Goal: Information Seeking & Learning: Learn about a topic

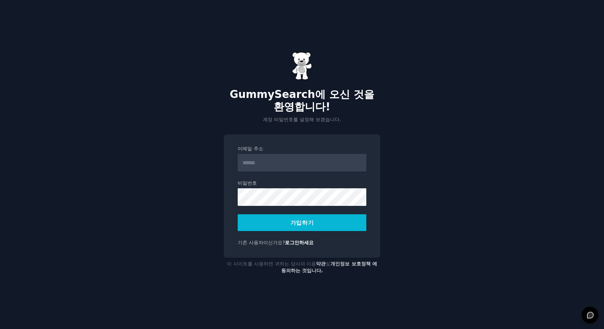
click at [324, 167] on input "이메일 주소" at bounding box center [302, 163] width 129 height 18
type input "**********"
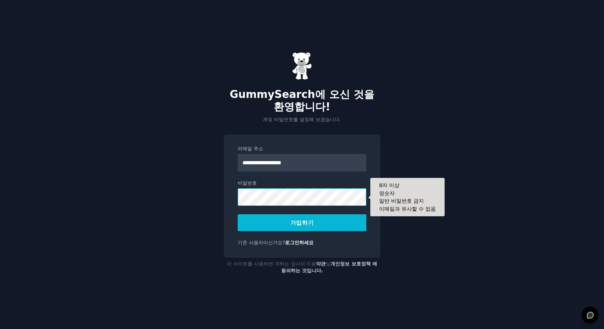
click at [238, 214] on button "가입하기" at bounding box center [302, 222] width 129 height 17
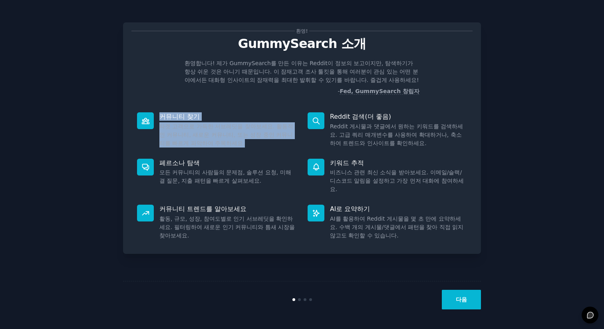
drag, startPoint x: 160, startPoint y: 117, endPoint x: 242, endPoint y: 143, distance: 85.8
click at [242, 143] on div "커뮤니티 찾기 타겟 고객으로 가득한 서브레딧을 찾아보세요. 활동적인 커뮤니티, 새로운 커뮤니티, 또는 성장 중인 커뮤니티를 빠르게 파악하여 주…" at bounding box center [216, 130] width 170 height 46
click at [242, 144] on dd "타겟 고객으로 가득한 서브레딧을 찾아보세요. 활동적인 커뮤니티, 새로운 커뮤니티, 또는 성장 중인 커뮤니티를 빠르게 파악하여 주목하세요." at bounding box center [227, 134] width 137 height 25
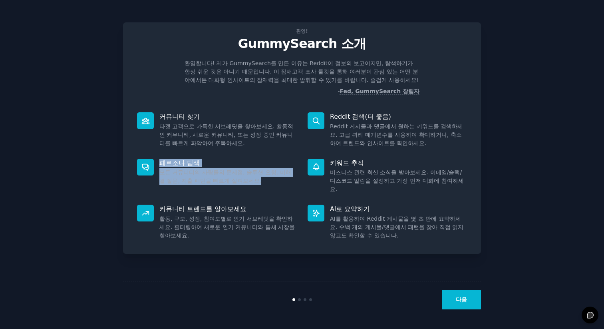
drag, startPoint x: 156, startPoint y: 160, endPoint x: 238, endPoint y: 185, distance: 85.7
click at [238, 185] on div "페르소나 탐색 모든 커뮤니티의 사람들의 문제점, 솔루션 요청, 미해결 질문, 지출 패턴을 빠르게 살펴보세요." at bounding box center [216, 176] width 170 height 46
click at [239, 185] on div "페르소나 탐색 모든 커뮤니티의 사람들의 문제점, 솔루션 요청, 미해결 질문, 지출 패턴을 빠르게 살펴보세요." at bounding box center [216, 176] width 170 height 46
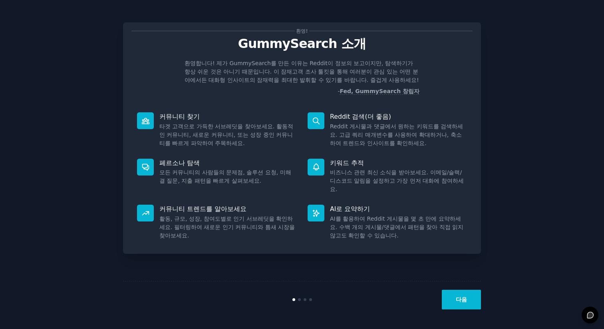
click at [299, 297] on div "다음" at bounding box center [302, 299] width 358 height 37
click at [299, 301] on div "다음" at bounding box center [302, 299] width 358 height 37
click at [467, 297] on button "다음" at bounding box center [461, 299] width 39 height 20
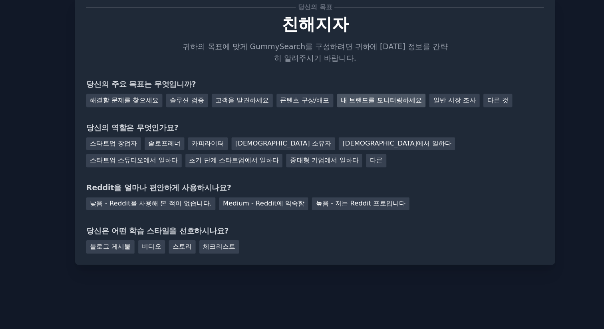
click at [318, 103] on div "내 브랜드를 모니터링하세요" at bounding box center [351, 100] width 66 height 10
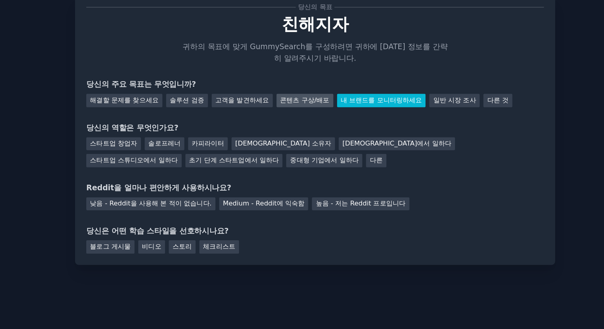
click at [286, 101] on font "콘텐츠 구상/배포" at bounding box center [294, 100] width 37 height 6
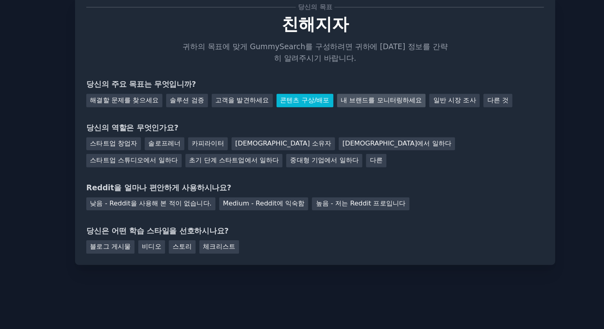
click at [321, 101] on font "내 브랜드를 모니터링하세요" at bounding box center [351, 100] width 61 height 6
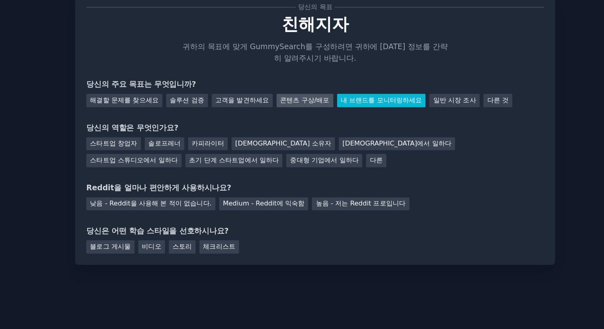
click at [285, 101] on font "콘텐츠 구상/배포" at bounding box center [294, 100] width 37 height 6
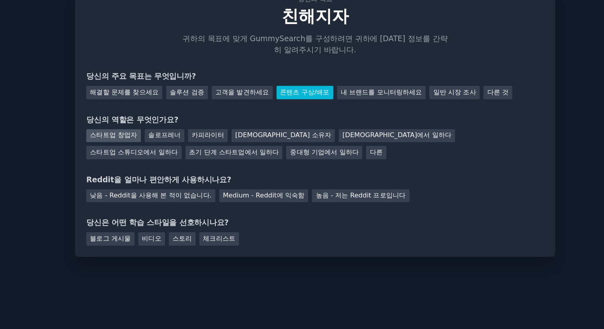
click at [160, 136] on div "스타트업 창업자" at bounding box center [151, 133] width 41 height 10
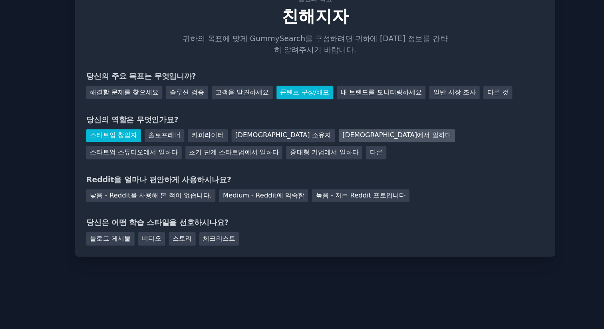
click at [322, 134] on font "에이전시에서 일하다" at bounding box center [362, 132] width 81 height 6
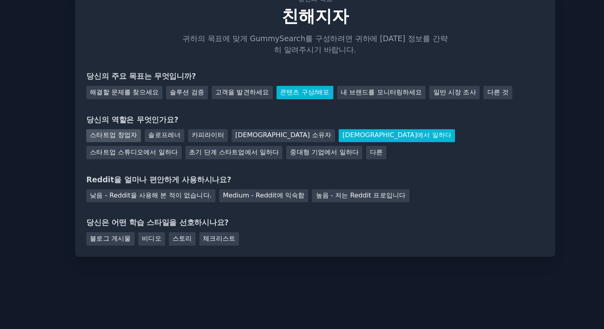
click at [148, 136] on div "스타트업 창업자" at bounding box center [151, 133] width 41 height 10
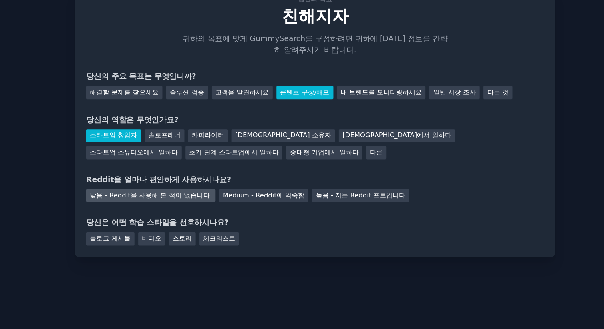
click at [195, 175] on font "낮음 - Reddit을 사용해 본 적이 없습니다." at bounding box center [179, 177] width 91 height 6
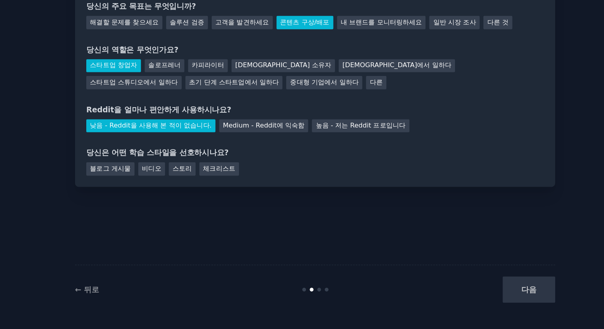
click at [463, 303] on div "다음" at bounding box center [420, 299] width 119 height 20
click at [154, 208] on font "블로그 게시물" at bounding box center [149, 209] width 30 height 6
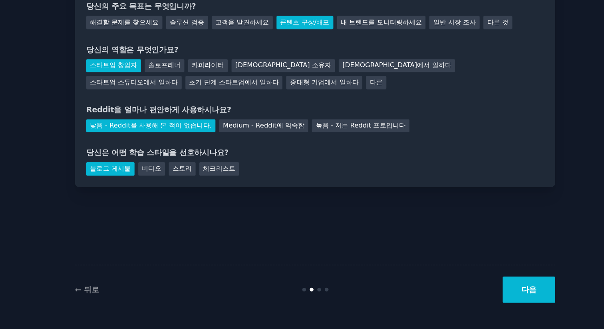
click at [458, 295] on button "다음" at bounding box center [461, 299] width 39 height 20
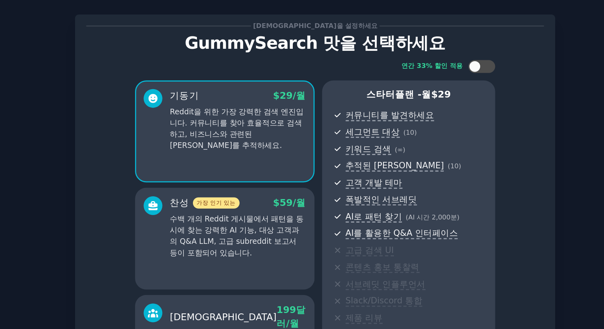
click at [250, 43] on font "GummySearch 맛을 선택하세요" at bounding box center [302, 43] width 194 height 14
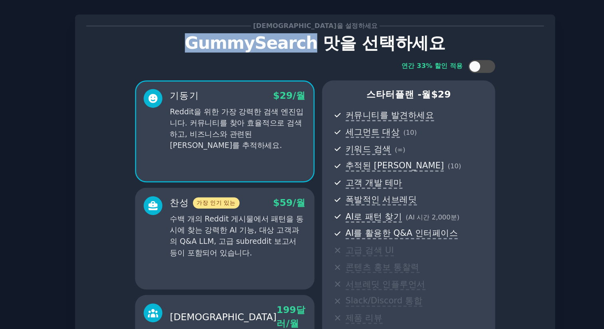
drag, startPoint x: 222, startPoint y: 43, endPoint x: 304, endPoint y: 45, distance: 82.3
click at [304, 45] on font "GummySearch 맛을 선택하세요" at bounding box center [302, 43] width 194 height 14
copy font "GummySearch"
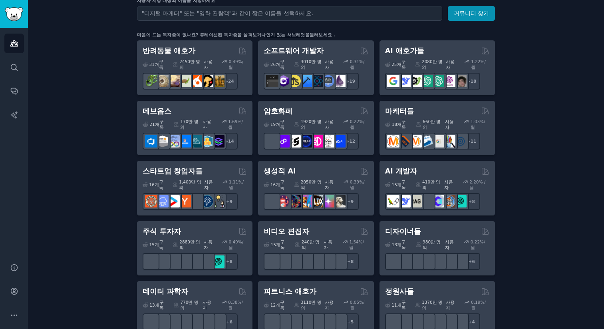
scroll to position [110, 0]
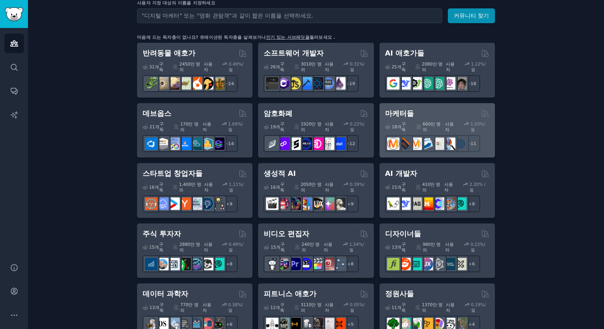
click at [416, 109] on div "마케터들" at bounding box center [437, 114] width 104 height 10
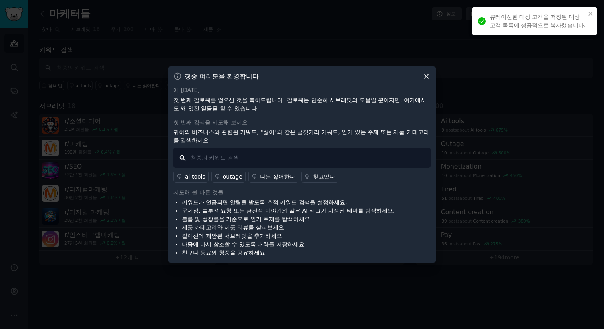
click at [289, 155] on input "text" at bounding box center [301, 157] width 257 height 20
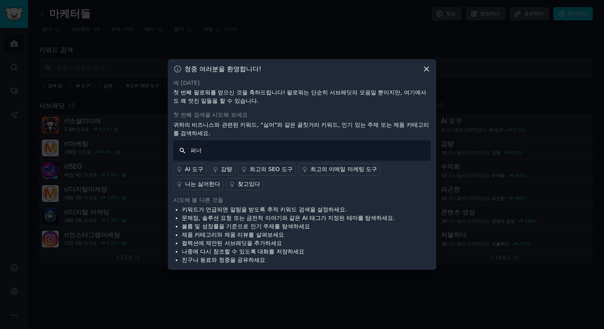
type input "퍼널"
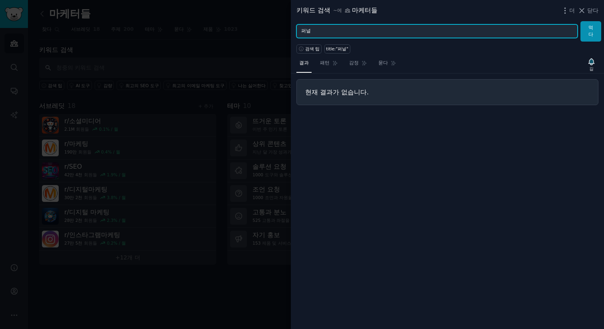
drag, startPoint x: 352, startPoint y: 34, endPoint x: 278, endPoint y: 18, distance: 75.6
click at [283, 18] on div "키워드 검색 ~에 마케터들 더 닫다 퍼널 먹다 검색 팁 title:"퍼널" 결과 패턴 감정 묻다 길 현재 결과가 없습니다." at bounding box center [302, 164] width 604 height 329
type input "punnel"
click at [580, 21] on button "먹다" at bounding box center [590, 31] width 21 height 20
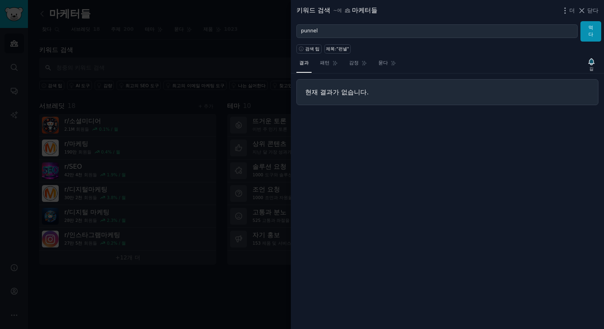
click at [590, 15] on div "더 닫다" at bounding box center [579, 11] width 38 height 10
click at [590, 11] on font "닫다" at bounding box center [592, 10] width 11 height 6
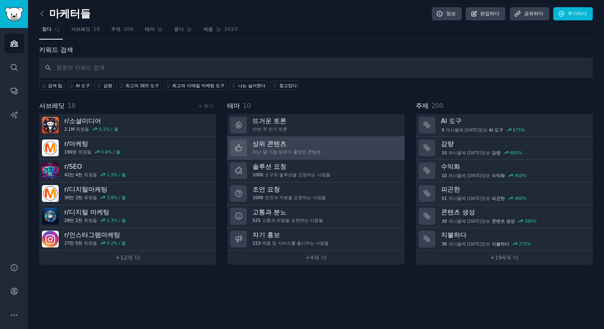
click at [274, 148] on div "상위 콘텐츠 지난 달 가장 성과가 좋았던 콘텐츠" at bounding box center [286, 147] width 68 height 17
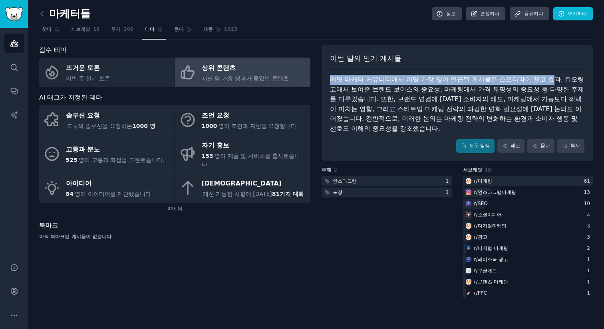
drag, startPoint x: 331, startPoint y: 81, endPoint x: 516, endPoint y: 80, distance: 184.8
click at [517, 80] on font "레딧 마케터 커뮤니티에서 이달 가장 많이 언급된 게시물은 스포티파이 광고 효과, 듀오링고에서 보여준 브랜드 보이스의 중요성, 마케팅에서 가격 …" at bounding box center [457, 103] width 254 height 57
click at [516, 80] on font "레딧 마케터 커뮤니티에서 이달 가장 많이 언급된 게시물은 스포티파이 광고 효과, 듀오링고에서 보여준 브랜드 보이스의 중요성, 마케팅에서 가격 …" at bounding box center [457, 103] width 254 height 57
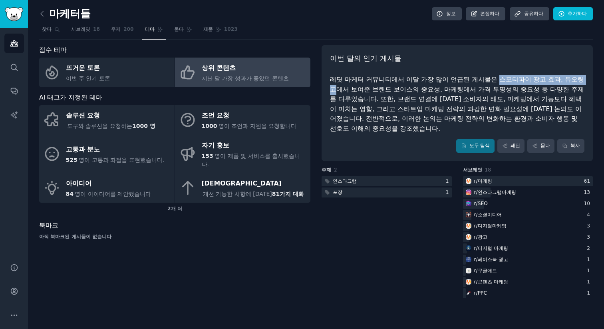
drag, startPoint x: 474, startPoint y: 80, endPoint x: 550, endPoint y: 81, distance: 76.3
click at [550, 81] on font "레딧 마케터 커뮤니티에서 이달 가장 많이 언급된 게시물은 스포티파이 광고 효과, 듀오링고에서 보여준 브랜드 보이스의 중요성, 마케팅에서 가격 …" at bounding box center [457, 103] width 254 height 57
click at [481, 88] on font "레딧 마케터 커뮤니티에서 이달 가장 많이 언급된 게시물은 스포티파이 광고 효과, 듀오링고에서 보여준 브랜드 보이스의 중요성, 마케팅에서 가격 …" at bounding box center [457, 103] width 254 height 57
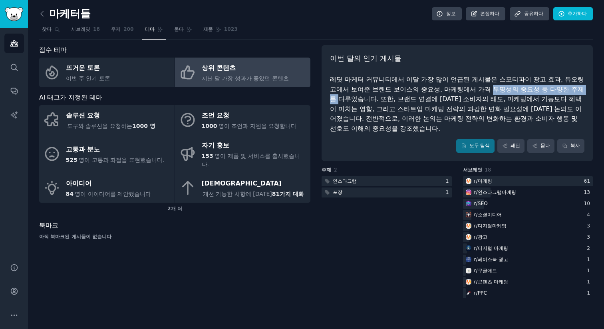
drag, startPoint x: 433, startPoint y: 89, endPoint x: 516, endPoint y: 93, distance: 83.1
click at [516, 93] on div "레딧 마케터 커뮤니티에서 이달 가장 많이 언급된 게시물은 스포티파이 광고 효과, 듀오링고에서 보여준 브랜드 보이스의 중요성, 마케팅에서 가격 …" at bounding box center [457, 104] width 254 height 59
click at [516, 94] on div "레딧 마케터 커뮤니티에서 이달 가장 많이 언급된 게시물은 스포티파이 광고 효과, 듀오링고에서 보여준 브랜드 보이스의 중요성, 마케팅에서 가격 …" at bounding box center [457, 104] width 254 height 59
click at [364, 85] on font "레딧 마케터 커뮤니티에서 이달 가장 많이 언급된 게시물은 스포티파이 광고 효과, 듀오링고에서 보여준 브랜드 보이스의 중요성, 마케팅에서 가격 …" at bounding box center [457, 103] width 254 height 57
click at [366, 108] on font "레딧 마케터 커뮤니티에서 이달 가장 많이 언급된 게시물은 스포티파이 광고 효과, 듀오링고에서 보여준 브랜드 보이스의 중요성, 마케팅에서 가격 …" at bounding box center [457, 103] width 254 height 57
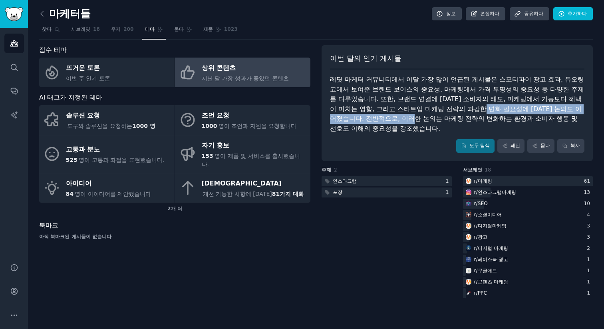
drag, startPoint x: 357, startPoint y: 109, endPoint x: 521, endPoint y: 109, distance: 163.7
click at [523, 109] on font "레딧 마케터 커뮤니티에서 이달 가장 많이 언급된 게시물은 스포티파이 광고 효과, 듀오링고에서 보여준 브랜드 보이스의 중요성, 마케팅에서 가격 …" at bounding box center [457, 103] width 254 height 57
click at [521, 109] on font "레딧 마케터 커뮤니티에서 이달 가장 많이 언급된 게시물은 스포티파이 광고 효과, 듀오링고에서 보여준 브랜드 보이스의 중요성, 마케팅에서 가격 …" at bounding box center [457, 103] width 254 height 57
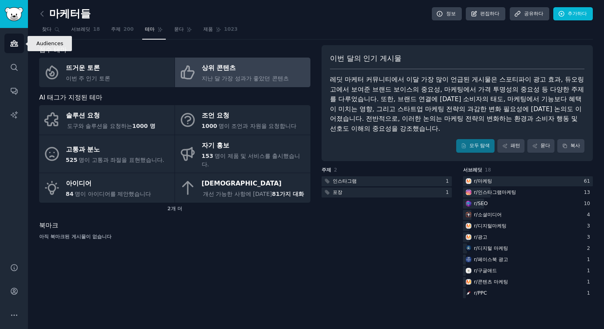
click at [16, 46] on icon "사이드바" at bounding box center [14, 43] width 8 height 8
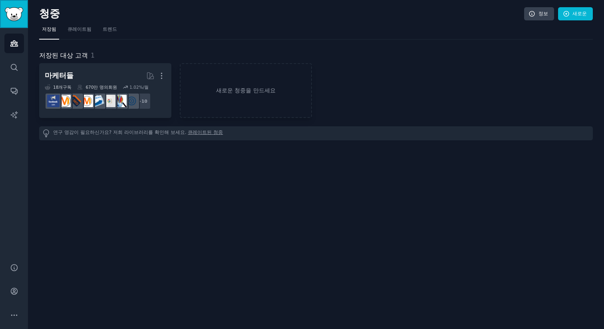
click at [11, 10] on img "사이드바" at bounding box center [14, 14] width 18 height 14
click at [16, 12] on img "사이드바" at bounding box center [14, 14] width 18 height 14
click at [73, 37] on link "큐레이트됨" at bounding box center [80, 31] width 30 height 16
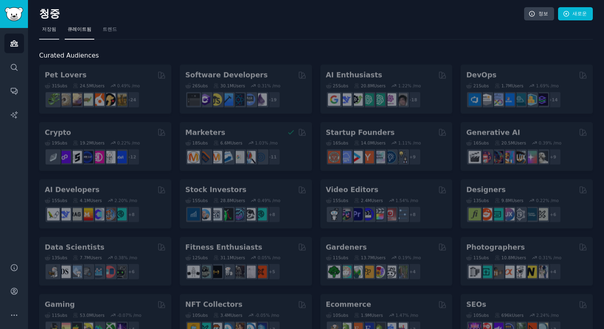
click at [54, 29] on link "저장됨" at bounding box center [49, 31] width 20 height 16
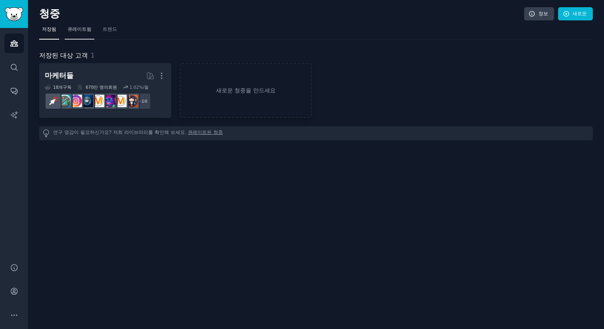
click at [82, 34] on link "큐레이트됨" at bounding box center [80, 31] width 30 height 16
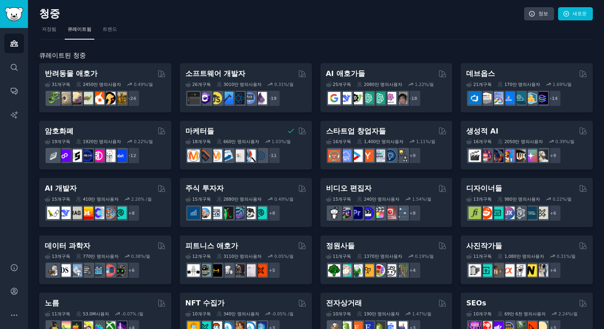
click at [296, 20] on h2 "청중" at bounding box center [281, 14] width 485 height 13
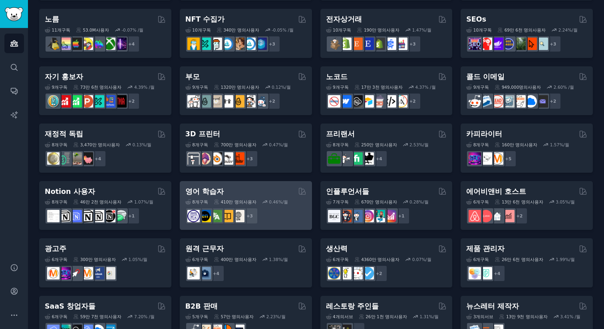
scroll to position [310, 0]
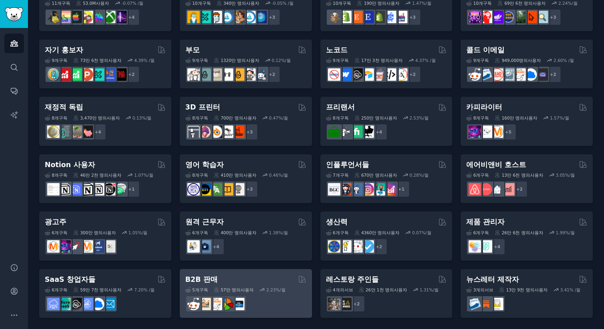
click at [251, 278] on div "B2B 판매" at bounding box center [245, 279] width 121 height 10
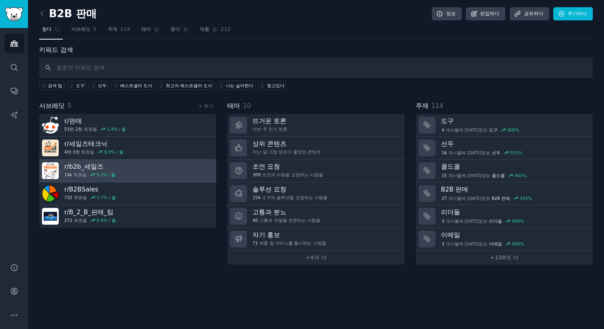
click at [137, 171] on link "r/ b2b_세일즈 14k 회원들 9.2 % / 월" at bounding box center [127, 170] width 177 height 23
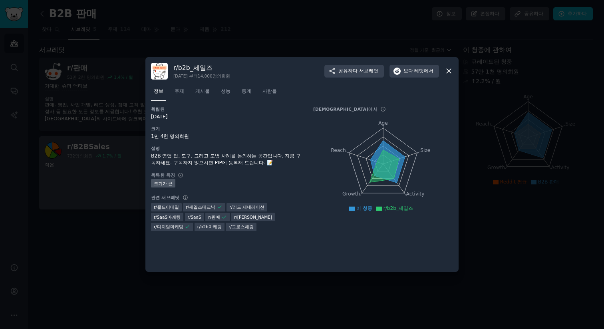
click at [109, 153] on div at bounding box center [302, 164] width 604 height 329
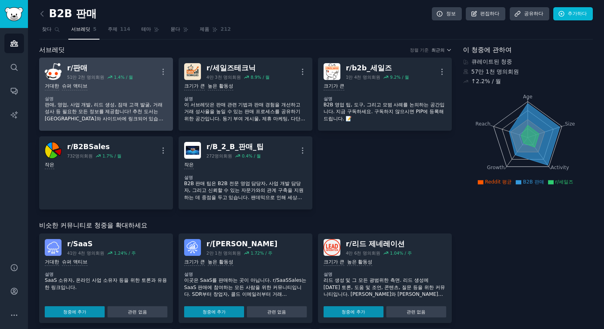
click at [112, 92] on div "거대한 슈퍼 액티브 설명 판매, 영업, 사업 개발, 리드 생성, 잠재 고객 발굴, 거래 성사 등 필요한 모든 정보를 제공합니다! 추천 도서는 …" at bounding box center [106, 102] width 123 height 45
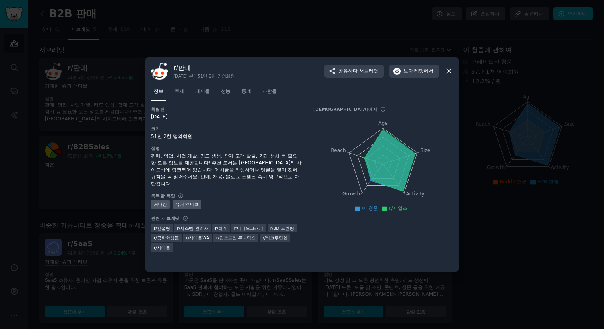
click at [489, 99] on div at bounding box center [302, 164] width 604 height 329
click at [451, 70] on icon at bounding box center [448, 71] width 8 height 8
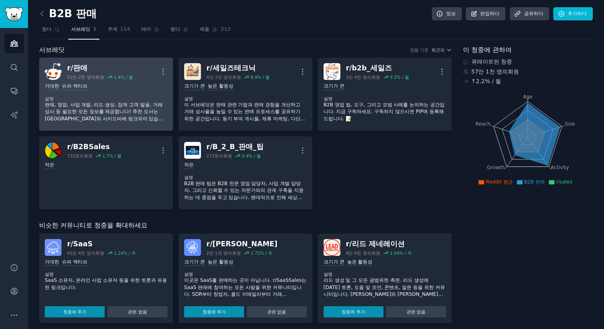
click at [57, 69] on img at bounding box center [53, 71] width 17 height 17
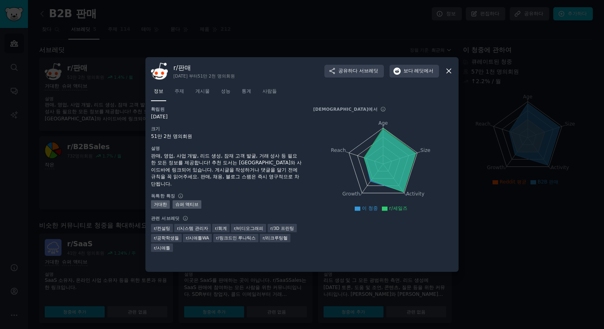
click at [182, 69] on font "판매" at bounding box center [184, 68] width 13 height 8
click at [426, 73] on font "레딧에서" at bounding box center [423, 71] width 19 height 6
click at [447, 72] on icon at bounding box center [448, 71] width 4 height 4
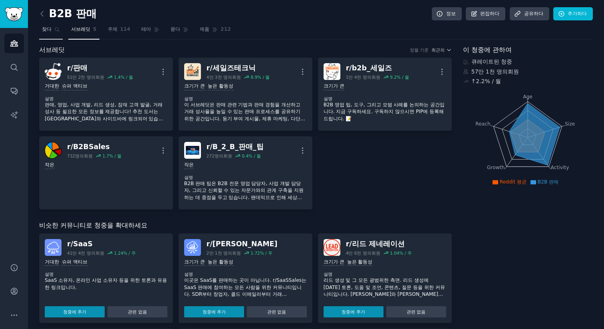
click at [48, 31] on font "찾다" at bounding box center [47, 29] width 10 height 6
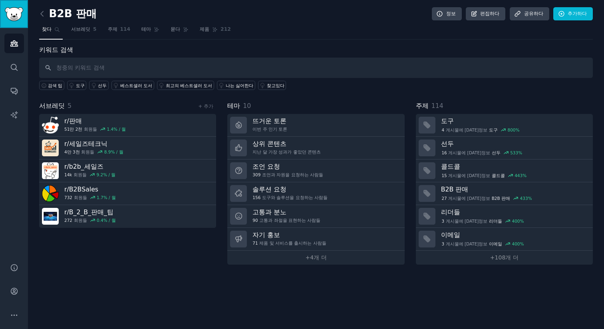
click at [12, 17] on img "사이드바" at bounding box center [14, 14] width 18 height 14
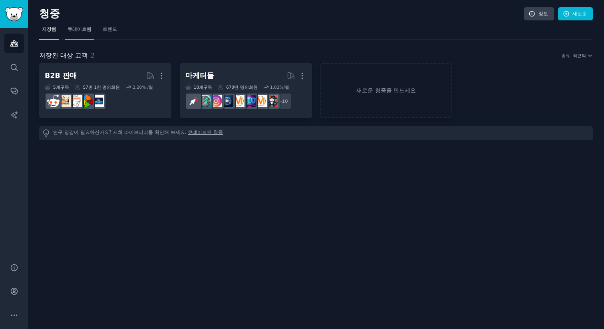
click at [72, 29] on font "큐레이트됨" at bounding box center [79, 29] width 24 height 6
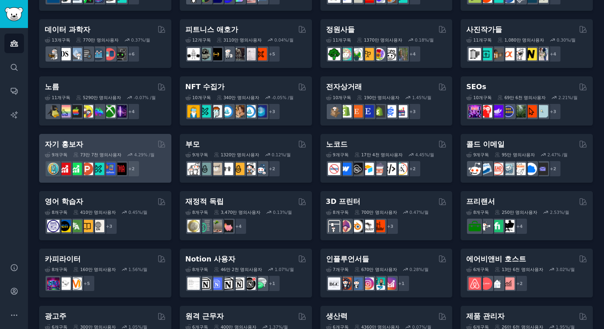
scroll to position [216, 0]
click at [124, 143] on div "자기 홍보자" at bounding box center [105, 145] width 121 height 10
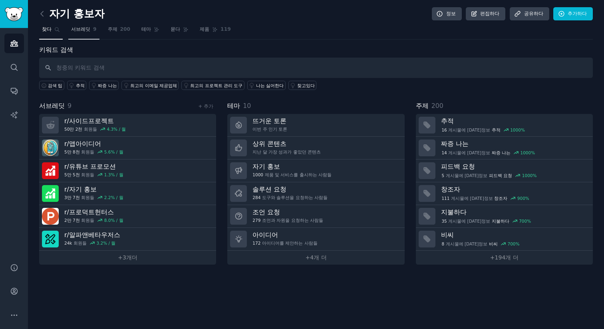
click at [84, 29] on font "서브레딧" at bounding box center [80, 29] width 19 height 6
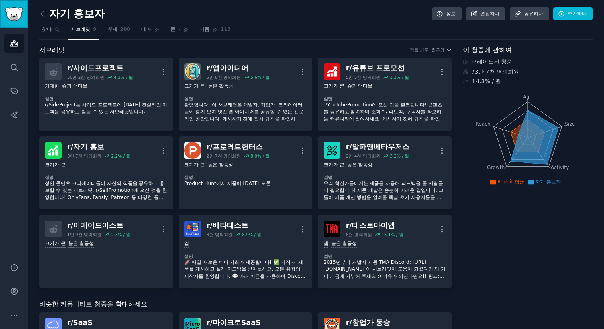
click at [20, 14] on img "사이드바" at bounding box center [14, 14] width 18 height 14
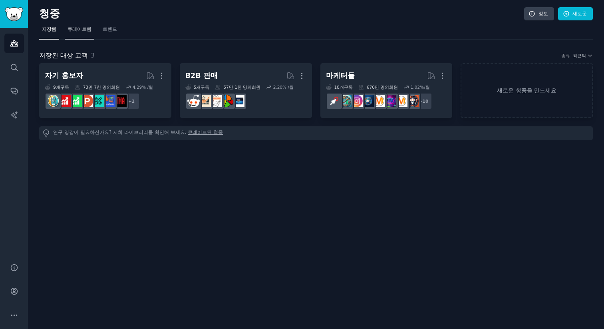
click at [79, 33] on link "큐레이트됨" at bounding box center [80, 31] width 30 height 16
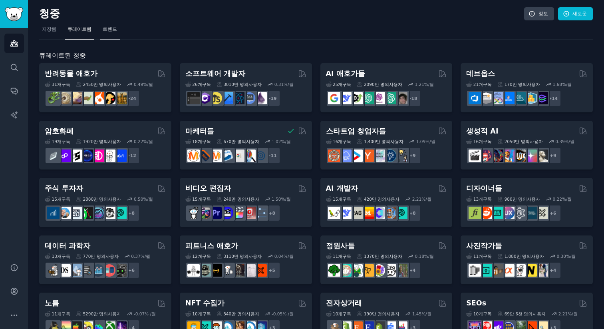
click at [100, 24] on link "트렌드" at bounding box center [110, 31] width 20 height 16
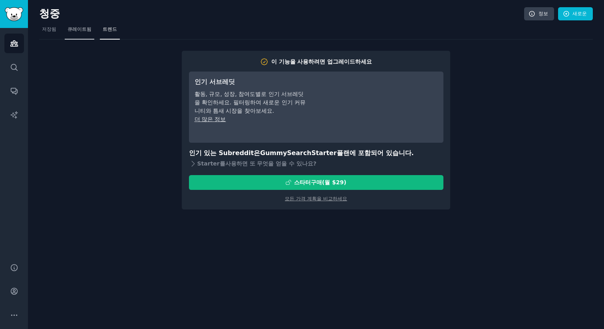
click at [77, 32] on span "큐레이트됨" at bounding box center [79, 29] width 24 height 7
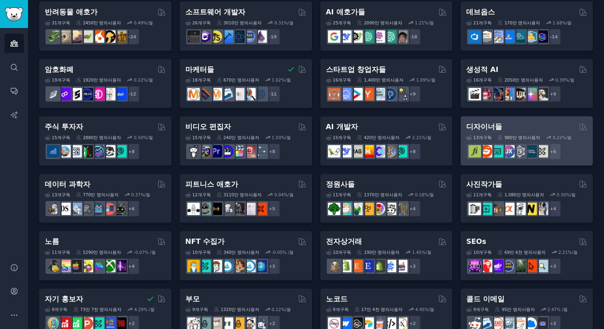
scroll to position [63, 0]
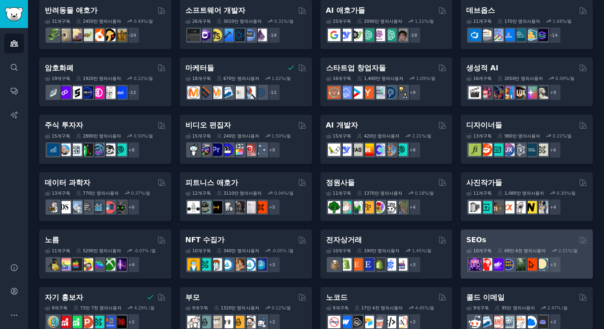
click at [501, 233] on div "SEOs 10 개 구독 69만 6천 명의 사용자 2.21 %/월 + 3" at bounding box center [526, 253] width 132 height 49
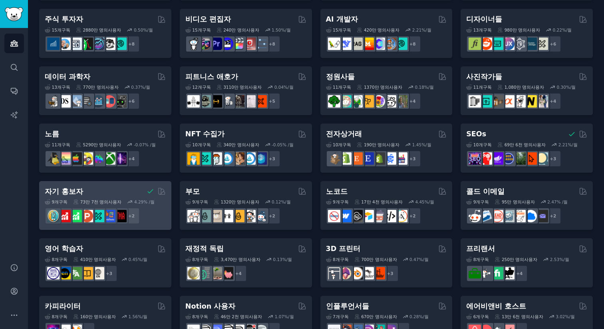
scroll to position [177, 0]
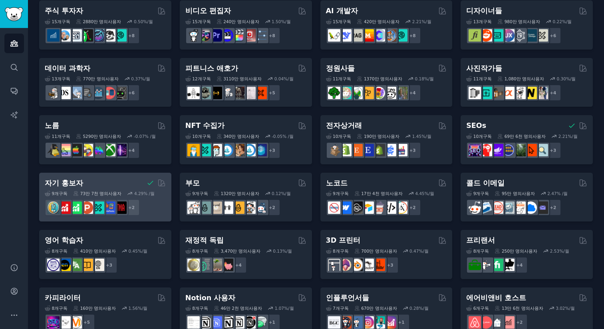
click at [139, 190] on div "9 개 구독 73만 7천 명의 사용자 4.29 % /월 + 2" at bounding box center [105, 202] width 121 height 28
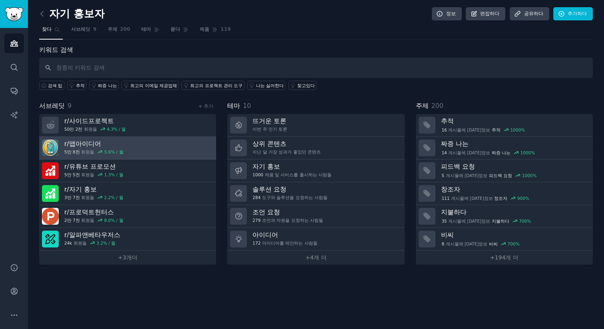
click at [121, 142] on link "r/ 앱아이디어 5만 8천 회원들 5.6 % / 월" at bounding box center [127, 148] width 177 height 23
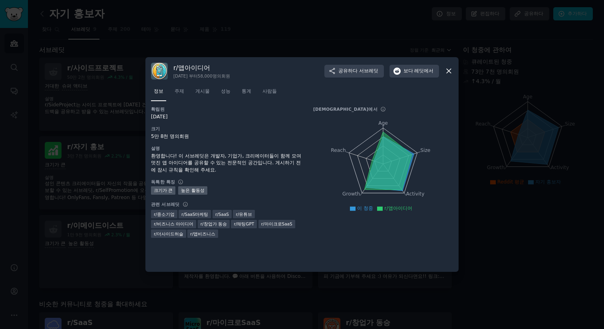
click at [448, 70] on icon at bounding box center [448, 71] width 4 height 4
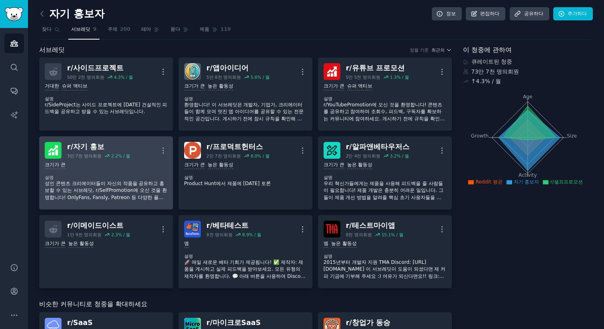
click at [128, 165] on div "크기가 큰" at bounding box center [106, 165] width 123 height 8
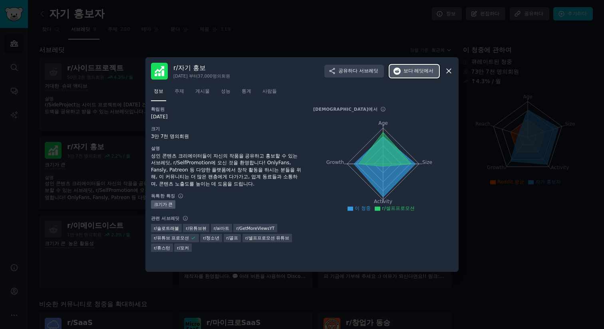
click at [416, 69] on font "레딧에서" at bounding box center [423, 71] width 19 height 6
click at [525, 69] on div at bounding box center [302, 164] width 604 height 329
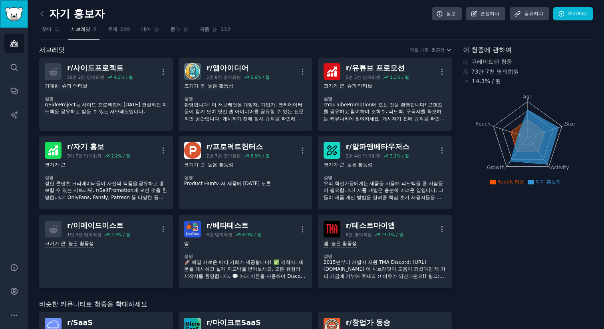
click at [7, 9] on img "사이드바" at bounding box center [14, 14] width 18 height 14
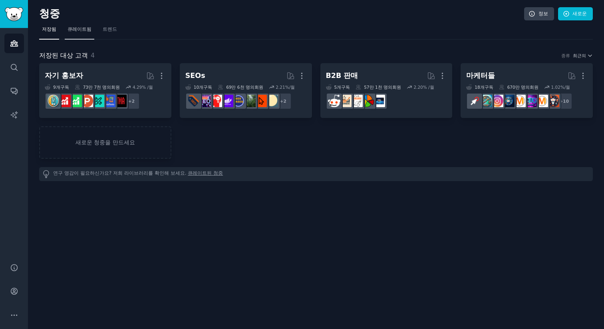
click at [83, 31] on font "큐레이트됨" at bounding box center [79, 29] width 24 height 6
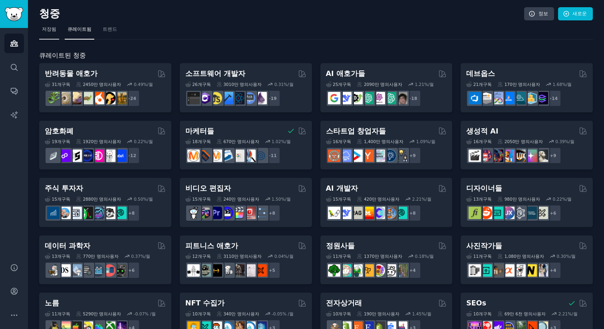
click at [49, 32] on font "저장됨" at bounding box center [49, 29] width 14 height 6
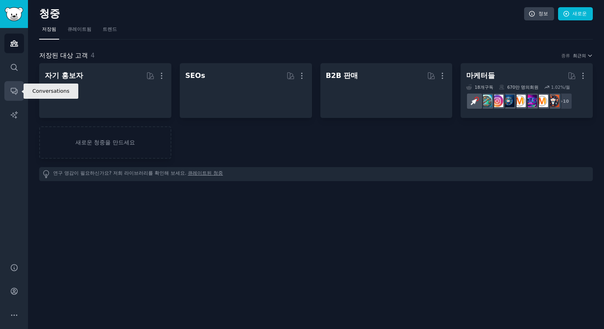
click at [15, 89] on icon "사이드바" at bounding box center [14, 91] width 8 height 8
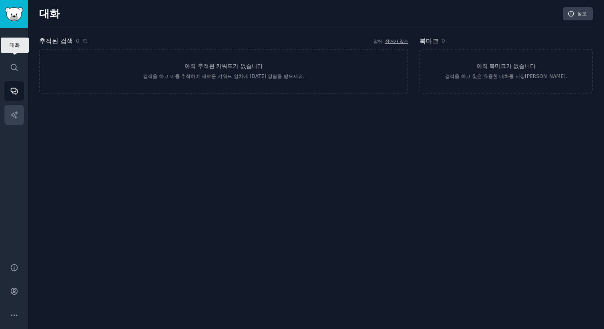
click at [15, 111] on icon "사이드바" at bounding box center [14, 115] width 8 height 8
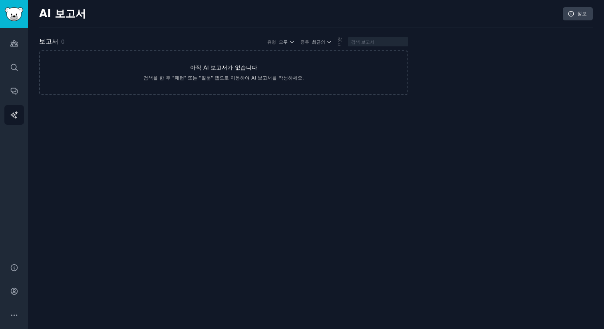
click at [188, 67] on link "아직 AI 보고서가 없습니다 검색을 한 후 "패턴" 또는 "질문" 탭으로 이동하여 AI 보고서를 작성하세요." at bounding box center [223, 72] width 369 height 45
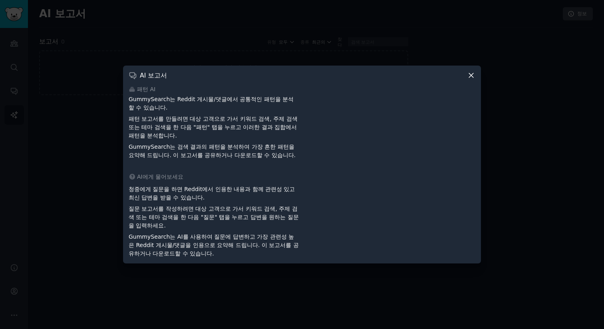
click at [198, 125] on font "패턴 보고서를 만들려면 대상 고객으로 가서 키워드 검색, 주제 검색 또는 테마 검색을 한 다음 "패턴" 탭을 누르고 이러한 결과 집합에서 패턴…" at bounding box center [213, 126] width 169 height 23
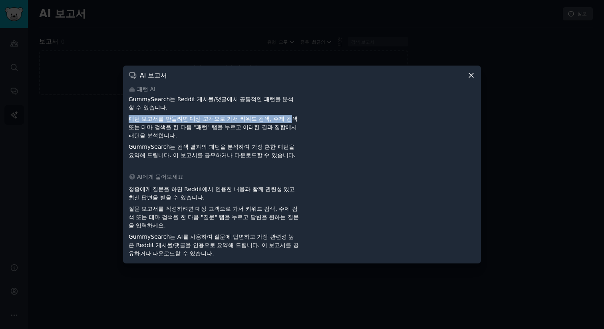
drag, startPoint x: 131, startPoint y: 122, endPoint x: 269, endPoint y: 120, distance: 138.1
click at [269, 120] on font "패턴 보고서를 만들려면 대상 고객으로 가서 키워드 검색, 주제 검색 또는 테마 검색을 한 다음 "패턴" 탭을 누르고 이러한 결과 집합에서 패턴…" at bounding box center [213, 126] width 169 height 23
click at [268, 120] on font "패턴 보고서를 만들려면 대상 고객으로 가서 키워드 검색, 주제 검색 또는 테마 검색을 한 다음 "패턴" 탭을 누르고 이러한 결과 집합에서 패턴…" at bounding box center [213, 126] width 169 height 23
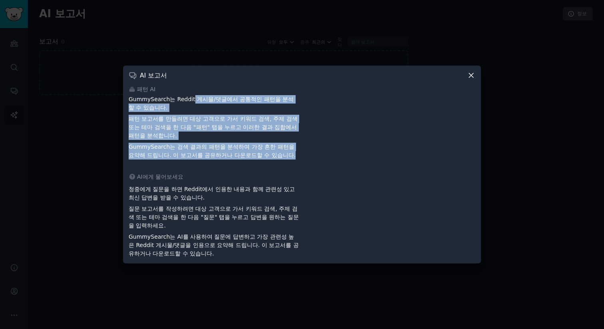
drag, startPoint x: 190, startPoint y: 105, endPoint x: 244, endPoint y: 167, distance: 81.8
click at [244, 167] on div "GummySearch는 Reddit 게시물/댓글에서 공통적인 패턴을 분석할 수 있습니다. 패턴 보고서를 만들려면 대상 고객으로 가서 키워드 검…" at bounding box center [214, 131] width 170 height 72
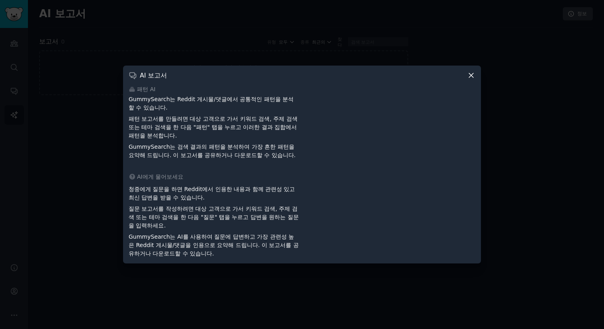
click at [235, 202] on p "청중에게 질문을 하면 Reddit에서 인용한 내용과 함께 관련성 있고 최신 답변을 받을 수 있습니다." at bounding box center [214, 193] width 170 height 17
click at [471, 79] on icon at bounding box center [471, 75] width 8 height 8
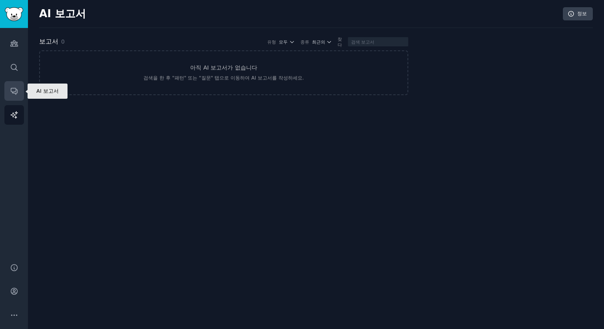
click at [8, 92] on link "대화" at bounding box center [14, 91] width 20 height 20
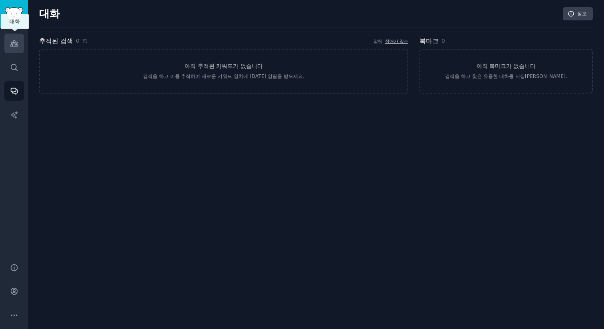
click at [14, 46] on icon "사이드바" at bounding box center [13, 44] width 7 height 6
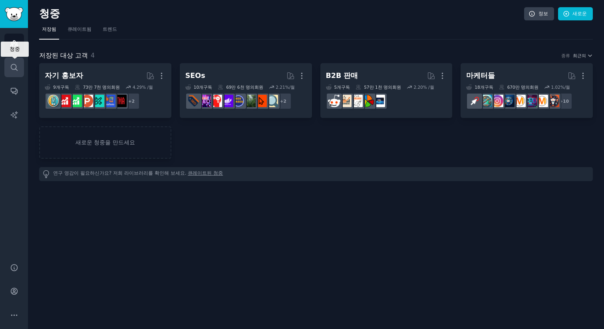
click at [21, 65] on link "찾다" at bounding box center [14, 67] width 20 height 20
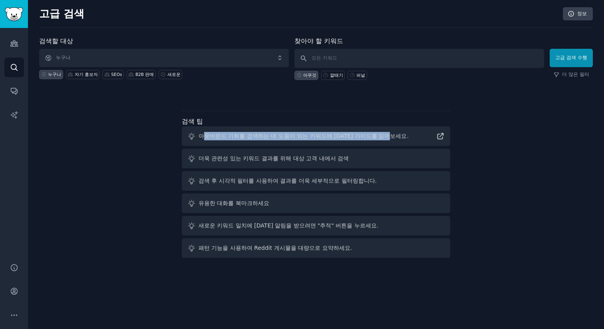
drag, startPoint x: 201, startPoint y: 133, endPoint x: 388, endPoint y: 133, distance: 187.2
click at [391, 133] on div "아웃바운드 기회를 검색하는 데 도움이 되는 키워드에 대한 가이드를 읽어보세요." at bounding box center [316, 136] width 268 height 20
click at [441, 135] on icon at bounding box center [441, 136] width 6 height 6
click at [13, 12] on img "사이드바" at bounding box center [14, 14] width 18 height 14
